Goal: Find specific page/section: Find specific page/section

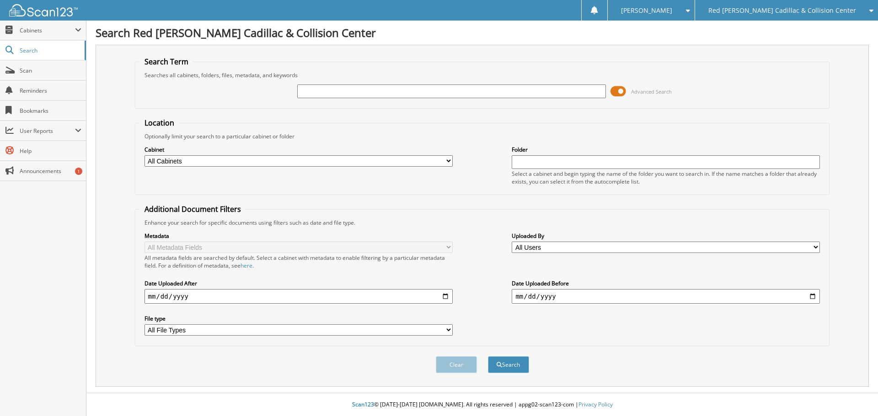
click at [349, 91] on input "text" at bounding box center [451, 92] width 308 height 14
type input "330443"
click at [488, 357] on button "Search" at bounding box center [508, 365] width 41 height 17
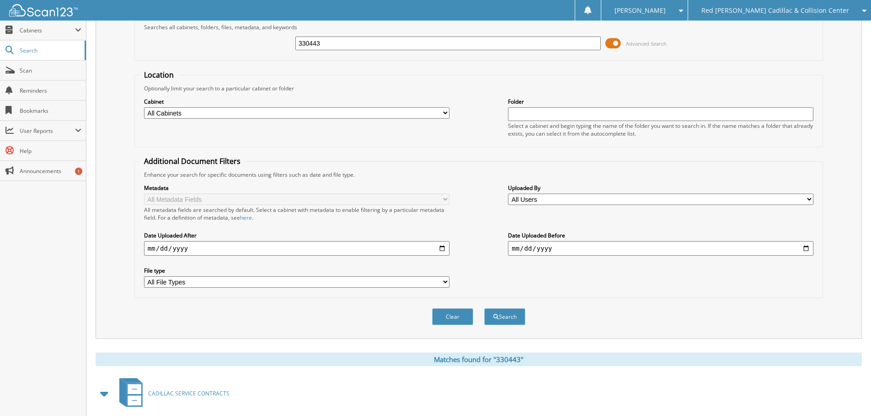
scroll to position [95, 0]
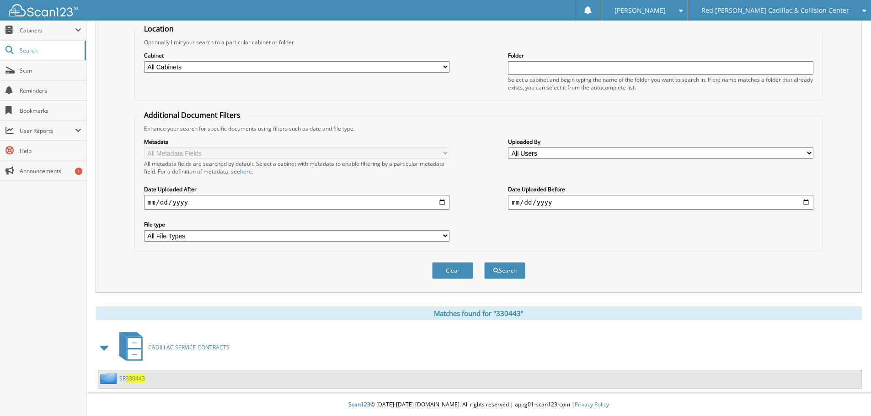
click at [129, 381] on span "330443" at bounding box center [135, 379] width 19 height 8
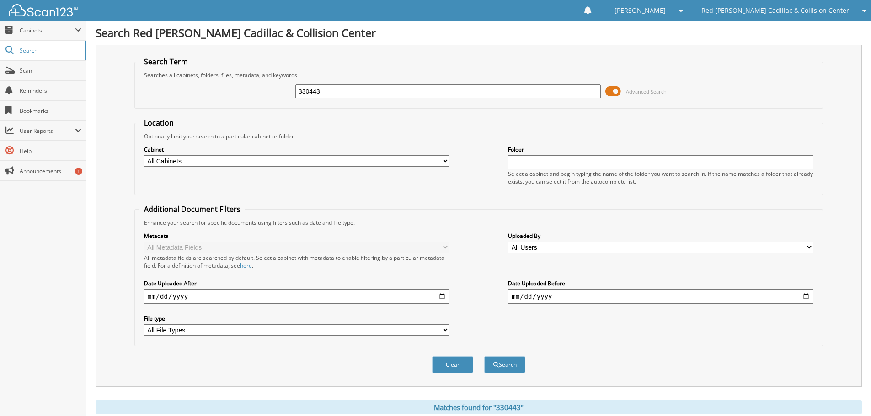
click at [228, 80] on div "330443 Advanced Search" at bounding box center [478, 91] width 678 height 25
click at [339, 88] on input "330443" at bounding box center [447, 92] width 305 height 14
type input "330443"
click at [484, 357] on button "Search" at bounding box center [504, 365] width 41 height 17
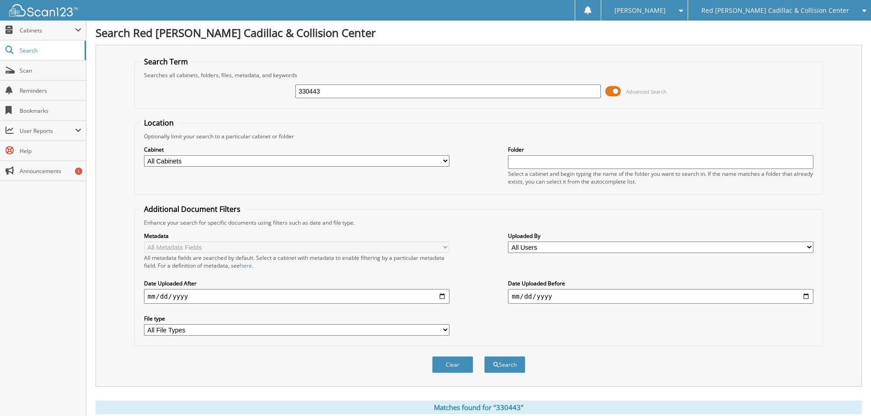
click at [382, 82] on div "330443 Advanced Search" at bounding box center [478, 91] width 678 height 25
click at [384, 95] on input "330443" at bounding box center [447, 92] width 305 height 14
